Goal: Information Seeking & Learning: Understand process/instructions

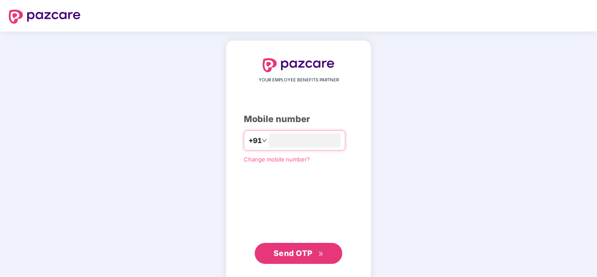
type input "**********"
click at [290, 251] on span "Send OTP" at bounding box center [292, 253] width 39 height 9
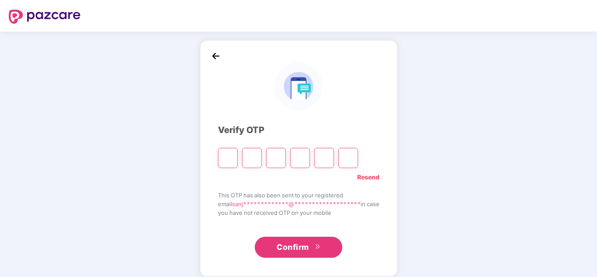
type input "*"
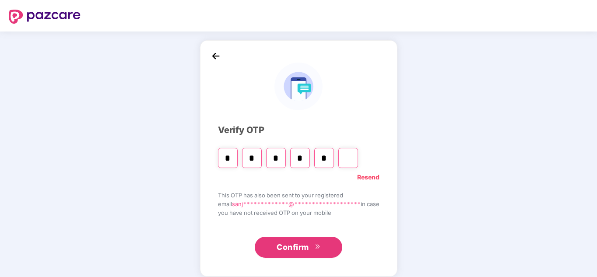
type input "*"
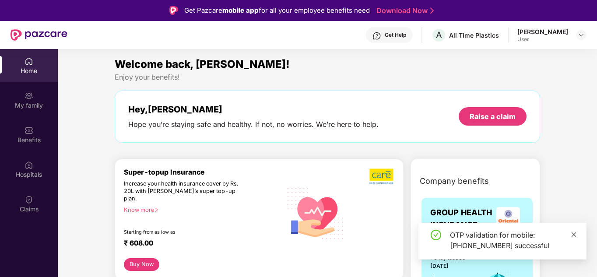
click at [572, 232] on icon "close" at bounding box center [574, 234] width 6 height 6
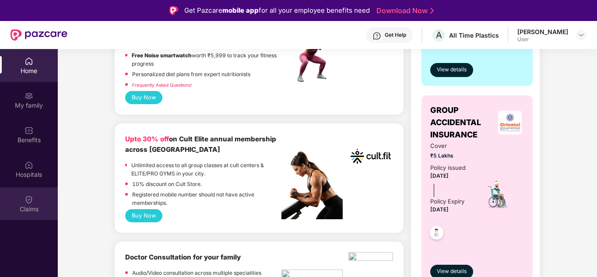
scroll to position [306, 0]
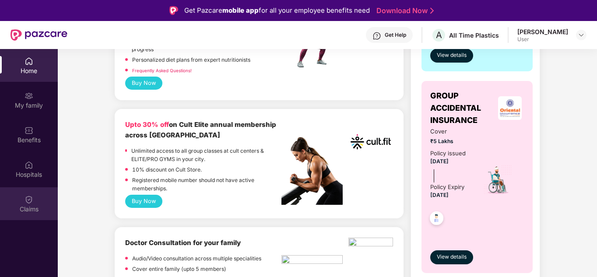
click at [29, 203] on img at bounding box center [29, 199] width 9 height 9
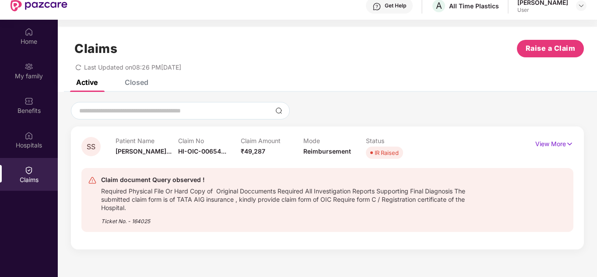
scroll to position [44, 0]
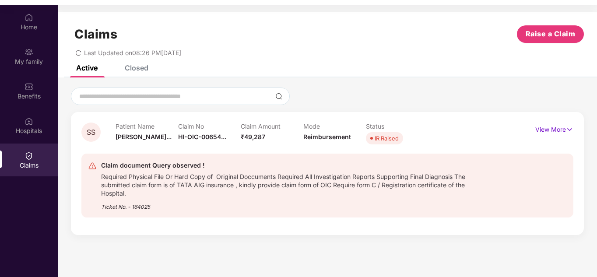
click at [384, 140] on div "IR Raised" at bounding box center [387, 138] width 24 height 9
click at [554, 129] on p "View More" at bounding box center [554, 129] width 38 height 12
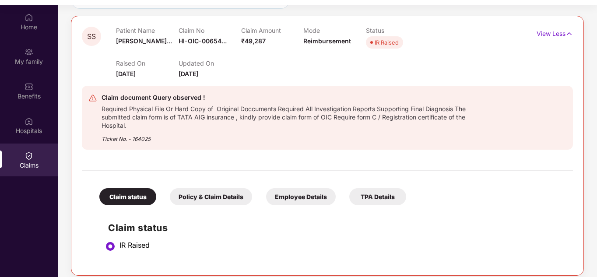
scroll to position [98, 0]
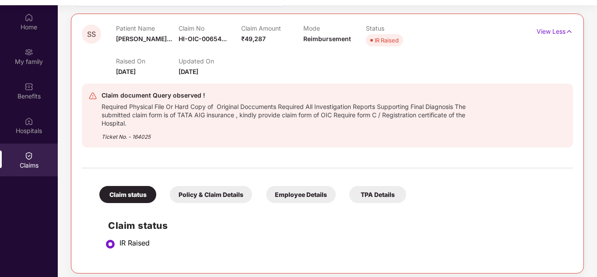
click at [130, 194] on div "Claim status" at bounding box center [127, 194] width 57 height 17
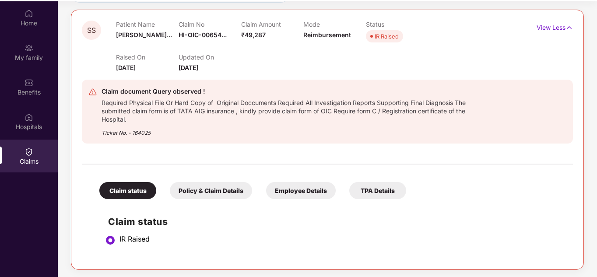
scroll to position [49, 0]
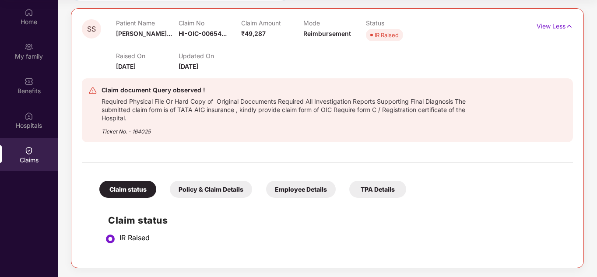
click at [199, 190] on div "Policy & Claim Details" at bounding box center [211, 189] width 82 height 17
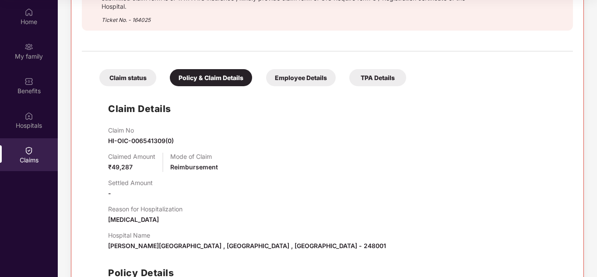
scroll to position [208, 0]
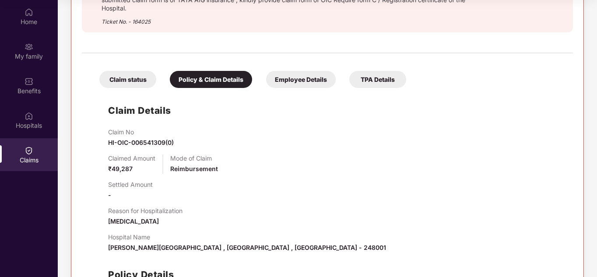
click at [295, 77] on div "Employee Details" at bounding box center [301, 79] width 70 height 17
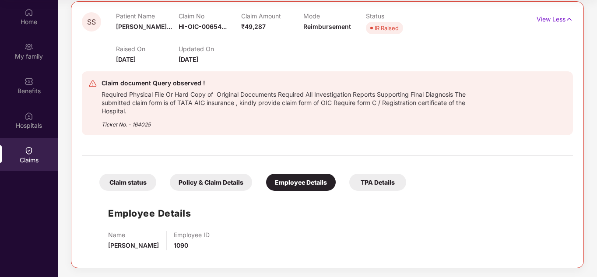
scroll to position [105, 0]
click at [385, 181] on div "TPA Details" at bounding box center [377, 182] width 57 height 17
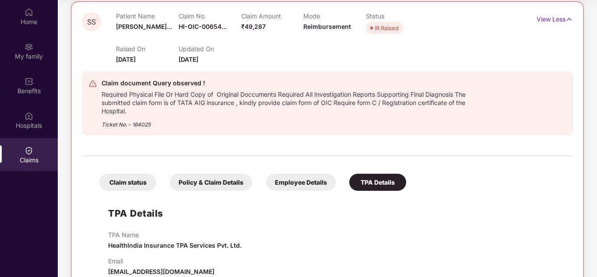
scroll to position [125, 0]
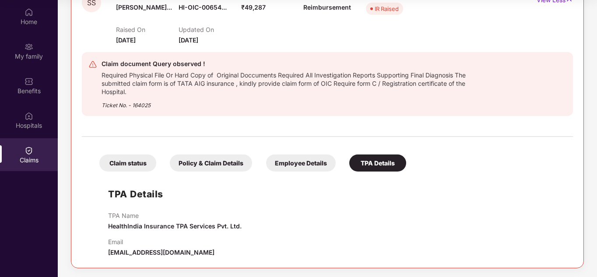
click at [140, 158] on div "Claim status" at bounding box center [127, 162] width 57 height 17
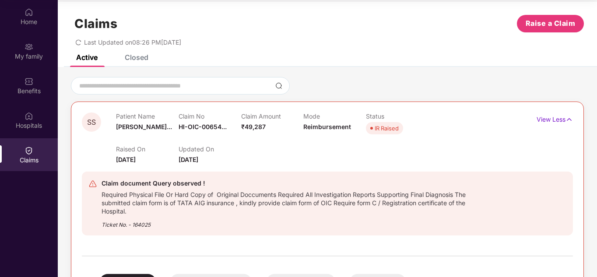
scroll to position [0, 0]
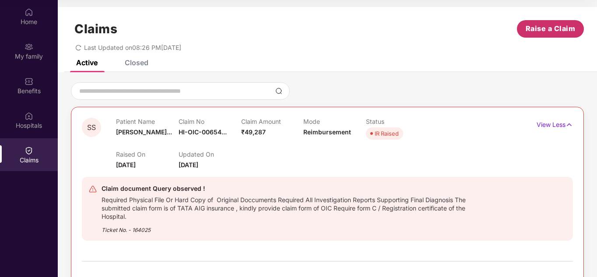
click at [538, 28] on span "Raise a Claim" at bounding box center [550, 28] width 50 height 11
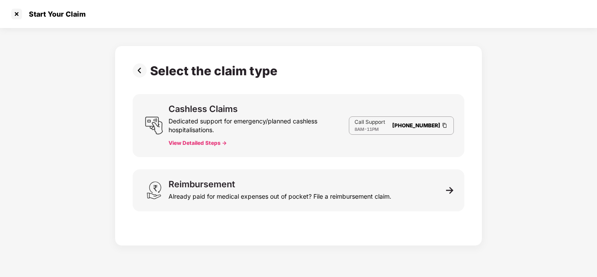
click at [194, 143] on button "View Detailed Steps ->" at bounding box center [197, 143] width 58 height 7
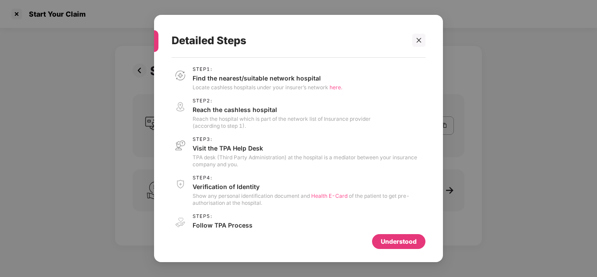
click at [338, 85] on span "here." at bounding box center [335, 87] width 13 height 7
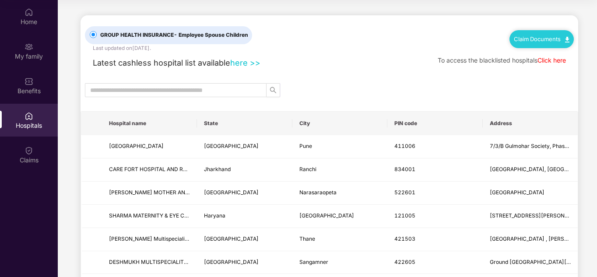
click at [552, 60] on link "Click here" at bounding box center [551, 59] width 28 height 7
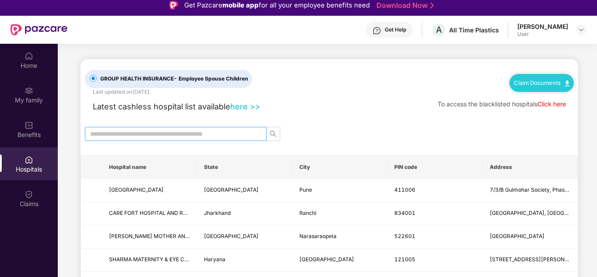
click at [241, 134] on input "text" at bounding box center [172, 134] width 164 height 10
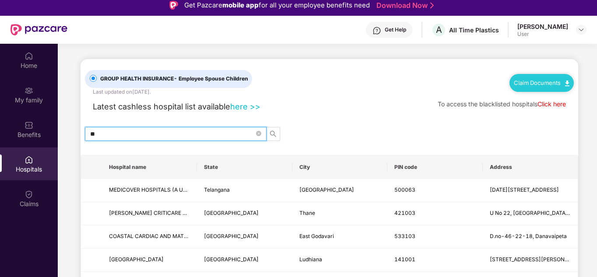
type input "*"
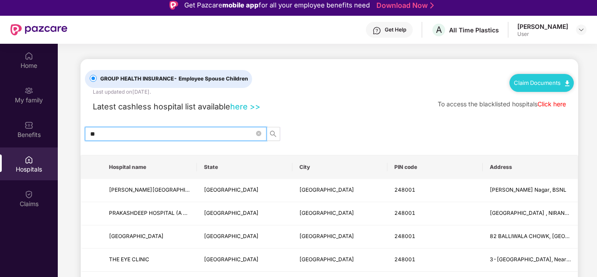
type input "*"
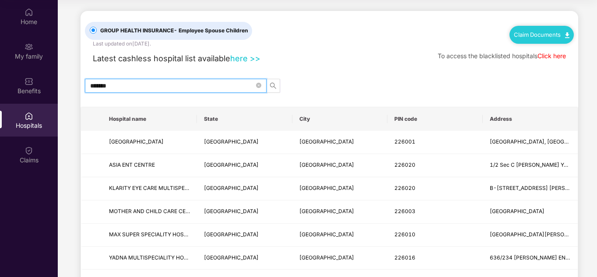
scroll to position [0, 0]
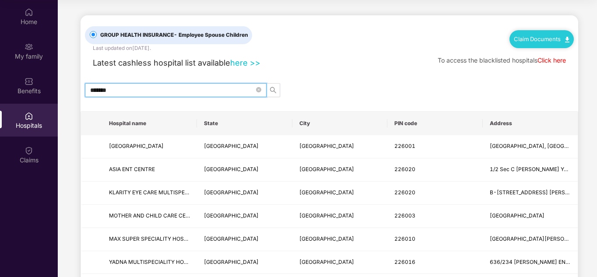
drag, startPoint x: 142, startPoint y: 91, endPoint x: 63, endPoint y: 83, distance: 79.2
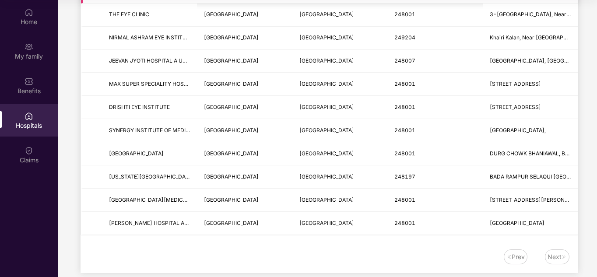
scroll to position [215, 0]
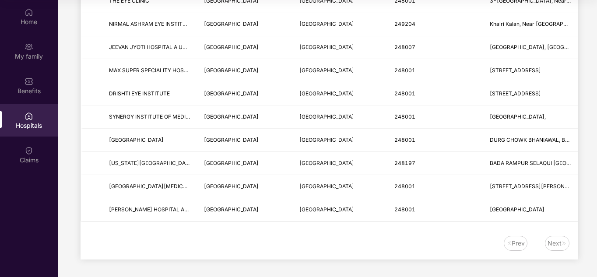
click at [557, 243] on div "Next" at bounding box center [554, 243] width 14 height 10
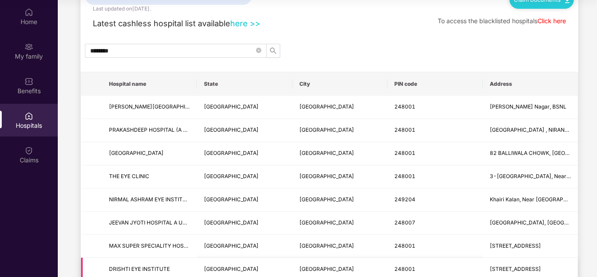
scroll to position [0, 0]
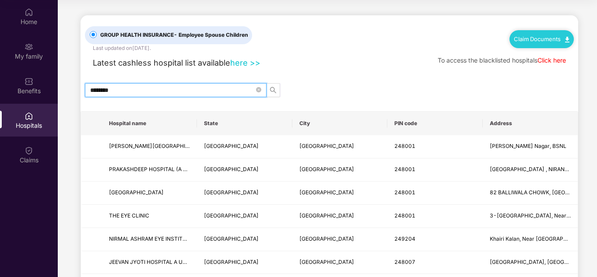
drag, startPoint x: 151, startPoint y: 89, endPoint x: 73, endPoint y: 81, distance: 78.7
click at [73, 81] on main "GROUP HEALTH INSURANCE - Employee Spouse Children Last updated on [DATE] . Clai…" at bounding box center [327, 246] width 539 height 492
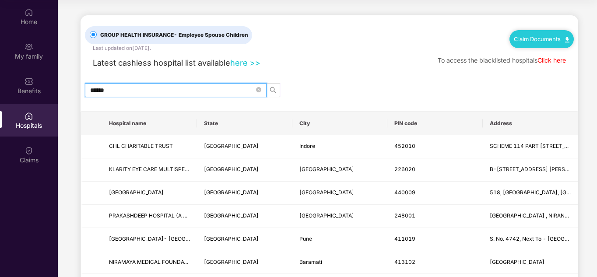
type input "******"
